Goal: Task Accomplishment & Management: Use online tool/utility

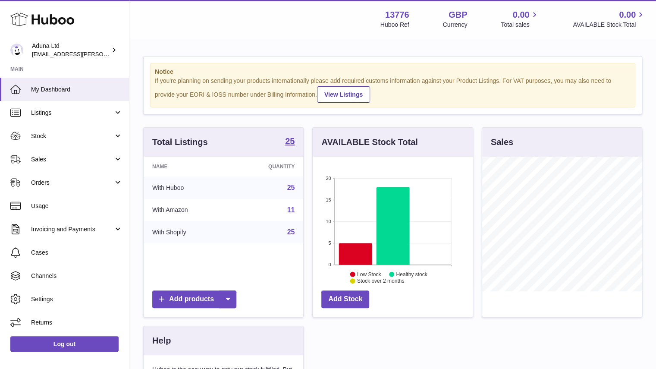
scroll to position [135, 160]
click at [111, 157] on span "Sales" at bounding box center [72, 159] width 82 height 8
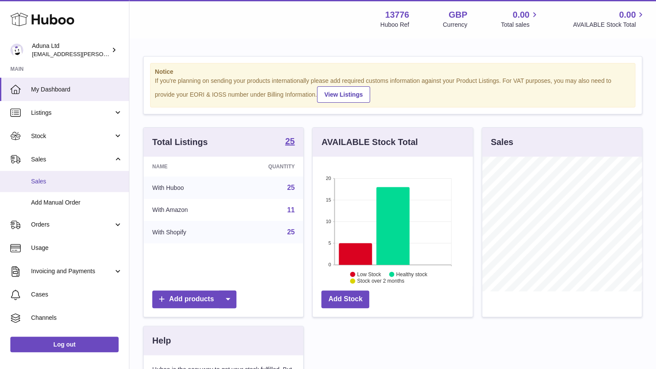
click at [104, 179] on span "Sales" at bounding box center [76, 181] width 91 height 8
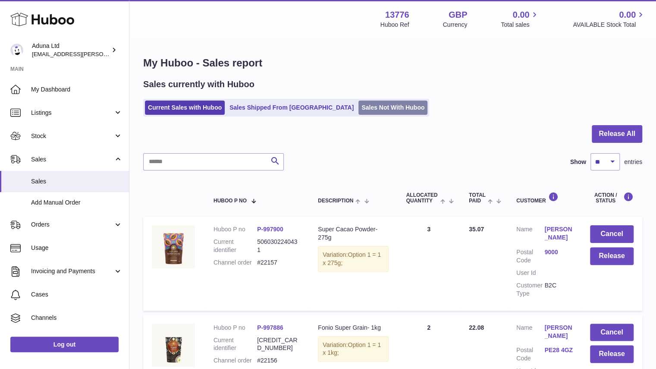
click at [358, 113] on link "Sales Not With Huboo" at bounding box center [392, 107] width 69 height 14
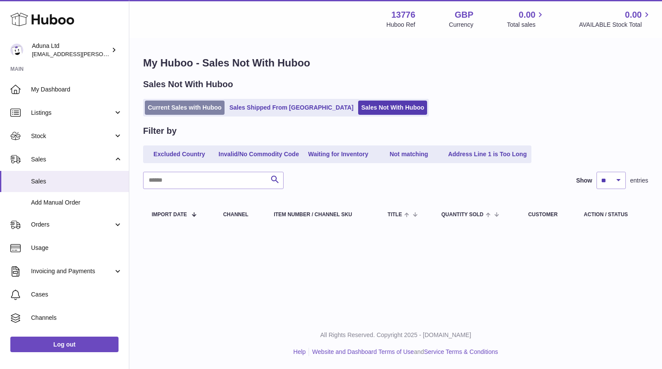
click at [203, 106] on link "Current Sales with Huboo" at bounding box center [185, 107] width 80 height 14
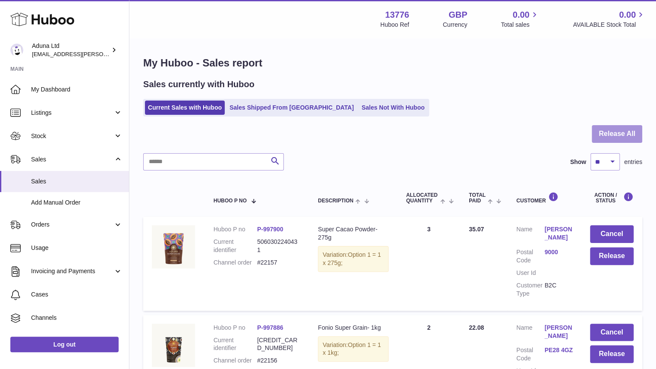
click at [617, 132] on button "Release All" at bounding box center [617, 134] width 50 height 18
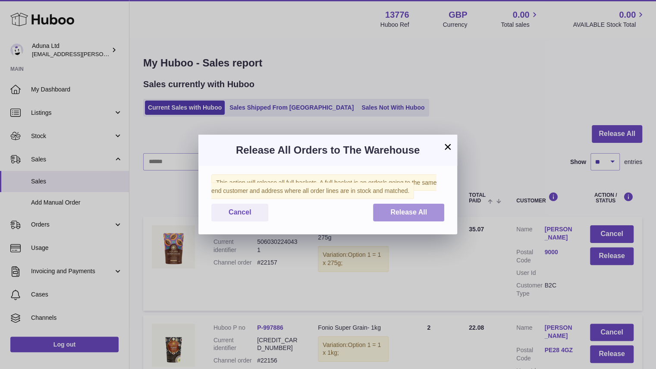
click at [419, 206] on button "Release All" at bounding box center [408, 213] width 71 height 18
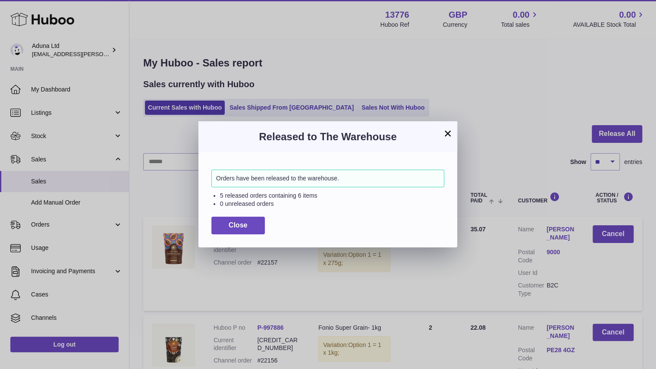
click at [450, 133] on button "×" at bounding box center [447, 133] width 10 height 10
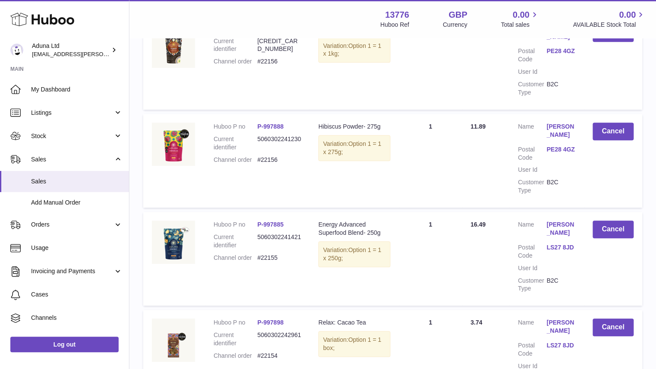
scroll to position [40, 0]
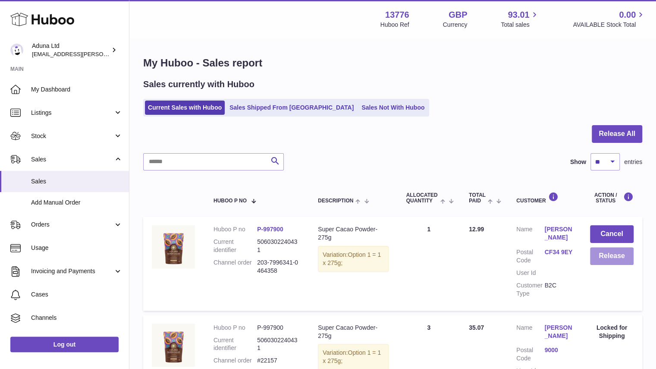
click at [622, 260] on button "Release" at bounding box center [612, 256] width 44 height 18
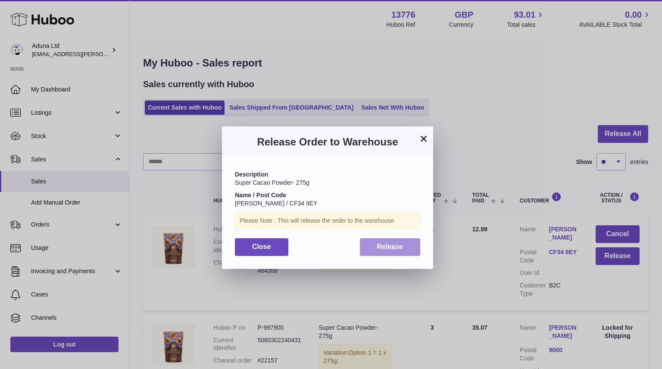
click at [384, 247] on span "Release" at bounding box center [390, 246] width 26 height 7
